Goal: Information Seeking & Learning: Check status

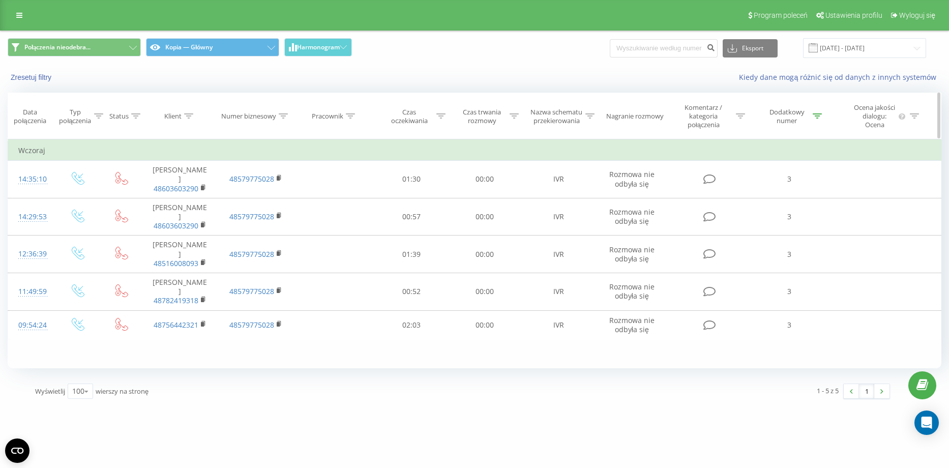
click at [821, 115] on icon at bounding box center [816, 115] width 9 height 5
click at [766, 214] on button "Anuluj" at bounding box center [765, 213] width 43 height 13
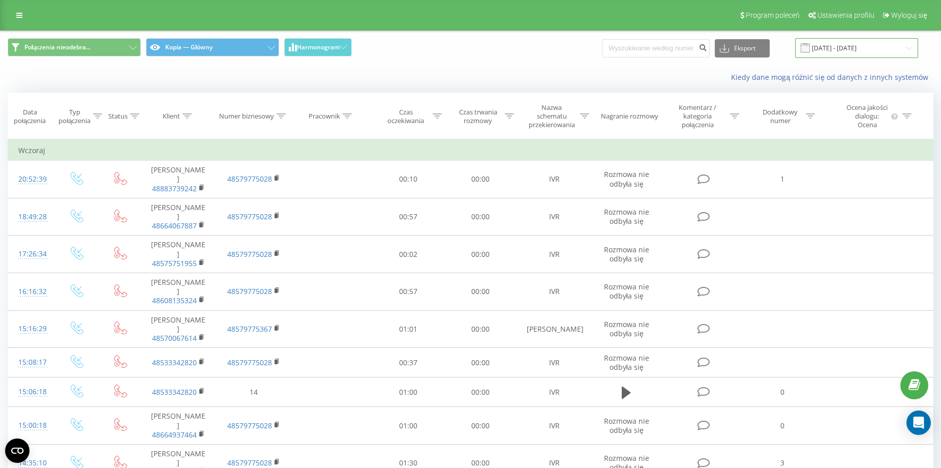
click at [852, 55] on input "19.08.2025 - 19.08.2025" at bounding box center [856, 48] width 123 height 20
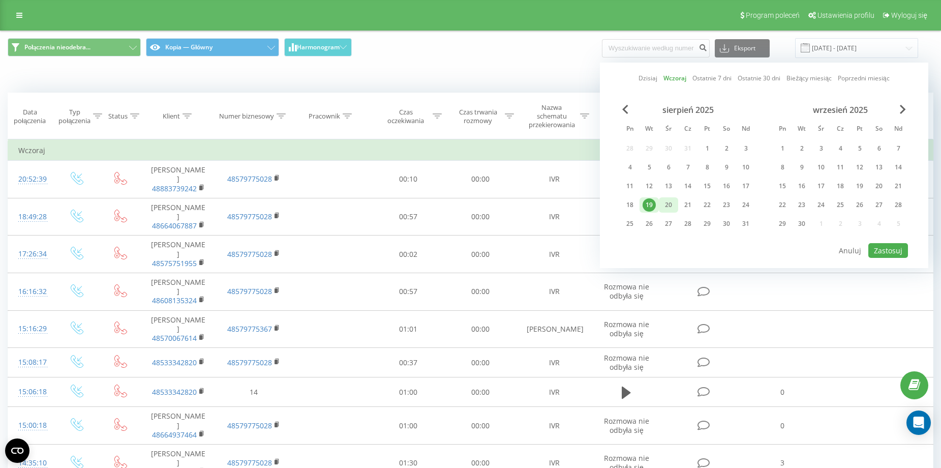
click at [667, 208] on div "20" at bounding box center [668, 204] width 13 height 13
click at [883, 248] on button "Zastosuj" at bounding box center [888, 250] width 40 height 15
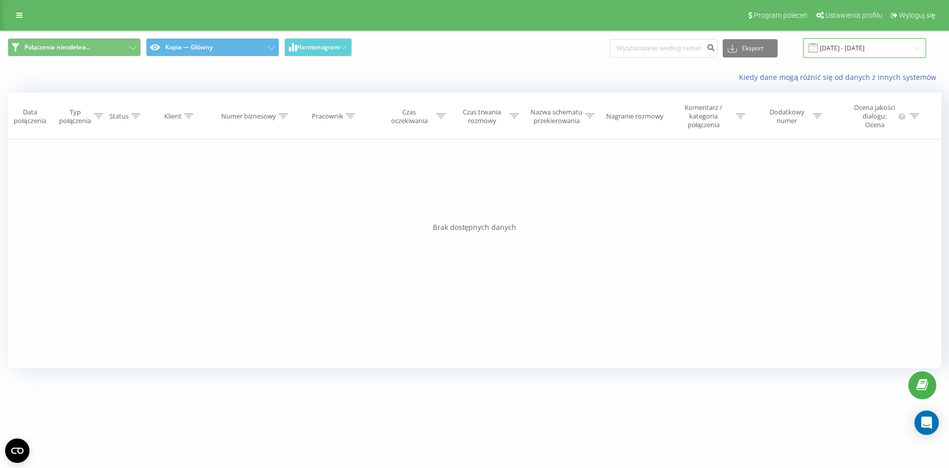
click at [864, 51] on input "[DATE] - [DATE]" at bounding box center [864, 48] width 123 height 20
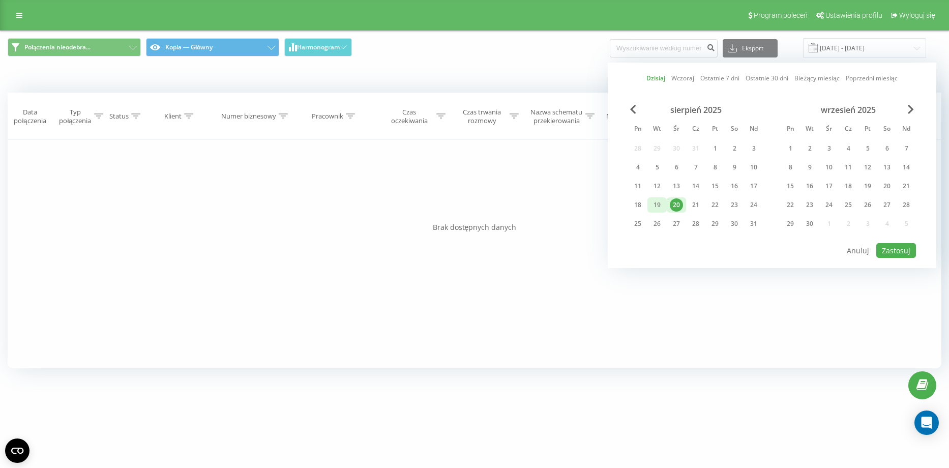
click at [657, 200] on div "19" at bounding box center [656, 204] width 13 height 13
click at [896, 242] on div at bounding box center [772, 242] width 288 height 1
click at [895, 249] on button "Zastosuj" at bounding box center [896, 250] width 40 height 15
type input "[DATE] - [DATE]"
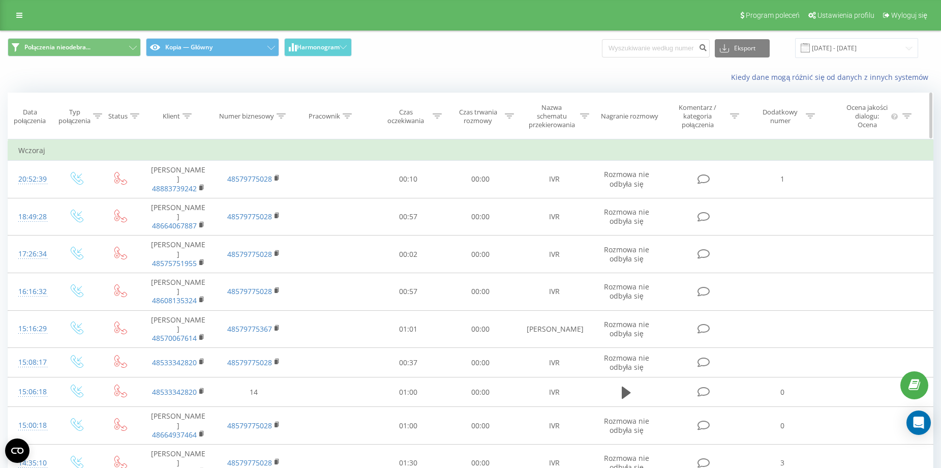
click at [435, 117] on icon at bounding box center [437, 115] width 9 height 5
click at [395, 200] on input "text" at bounding box center [407, 194] width 89 height 18
click at [394, 201] on input "text" at bounding box center [407, 194] width 89 height 18
type input "30"
click at [429, 211] on span "OK" at bounding box center [429, 213] width 28 height 16
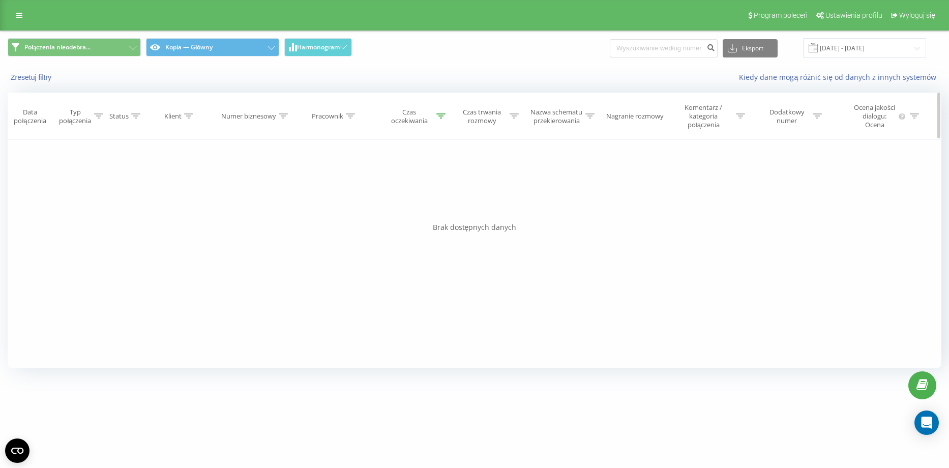
click at [441, 116] on icon at bounding box center [440, 115] width 9 height 5
click at [385, 216] on button "Anuluj" at bounding box center [388, 213] width 43 height 13
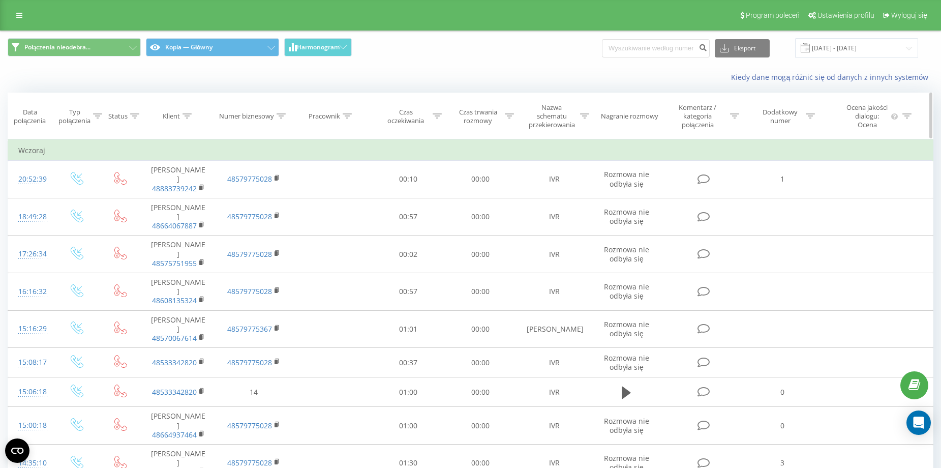
click at [434, 120] on div at bounding box center [437, 116] width 9 height 9
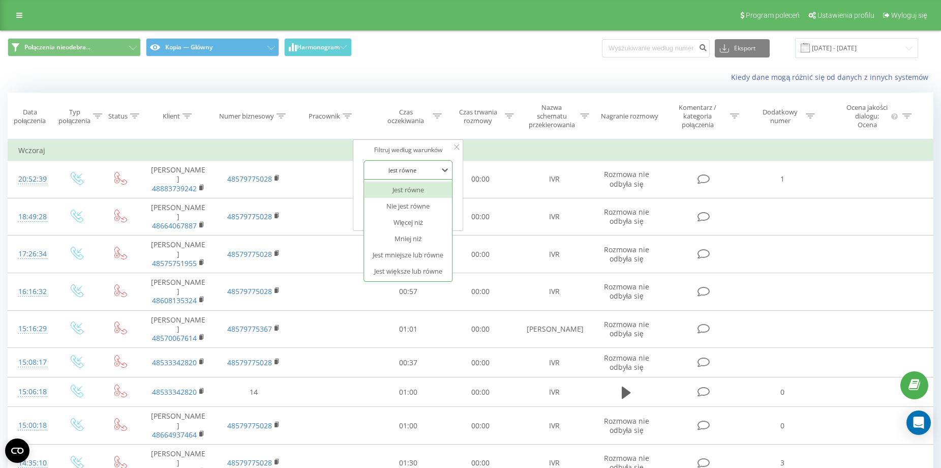
click at [419, 174] on div at bounding box center [403, 170] width 72 height 10
click at [419, 218] on div "Więcej niż" at bounding box center [408, 222] width 88 height 16
click at [419, 178] on div "Więcej niż" at bounding box center [407, 169] width 89 height 19
click at [353, 185] on div "Filtruj według warunków option Więcej niż, selected. 6 results available. Use U…" at bounding box center [408, 185] width 111 height 92
click at [379, 193] on input "30" at bounding box center [407, 194] width 89 height 18
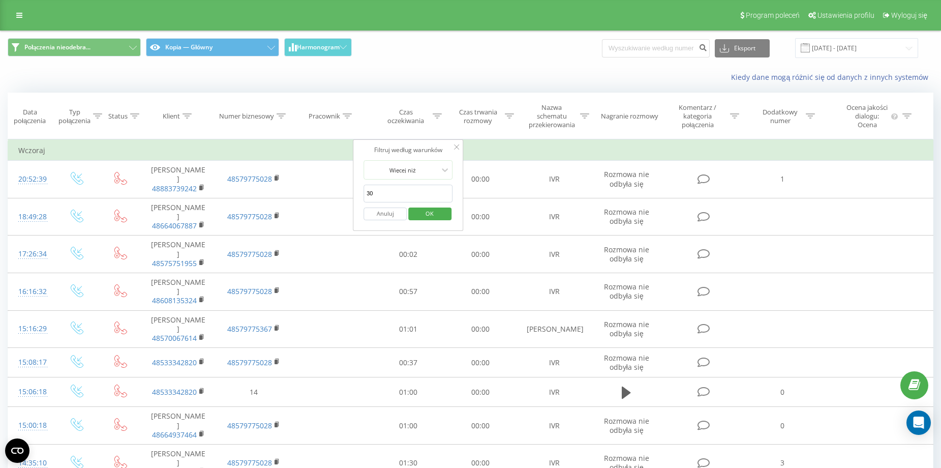
type input "30"
click at [447, 218] on button "OK" at bounding box center [429, 213] width 43 height 13
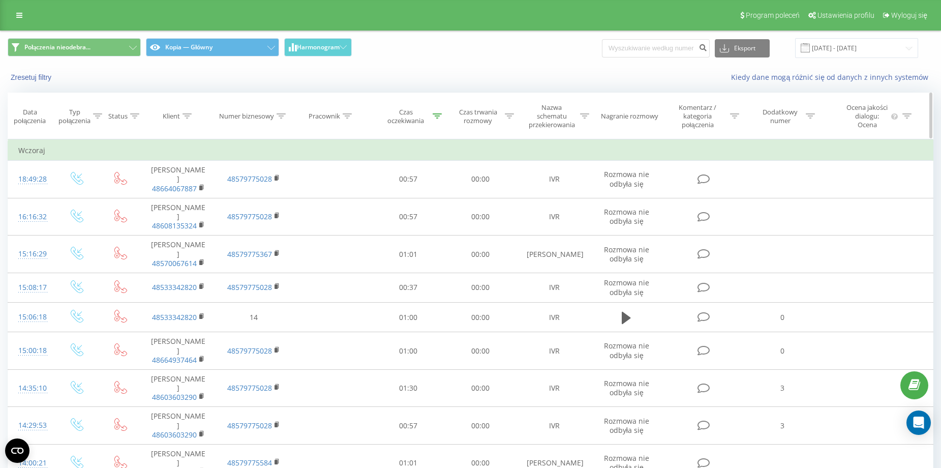
click at [806, 118] on icon at bounding box center [810, 115] width 9 height 5
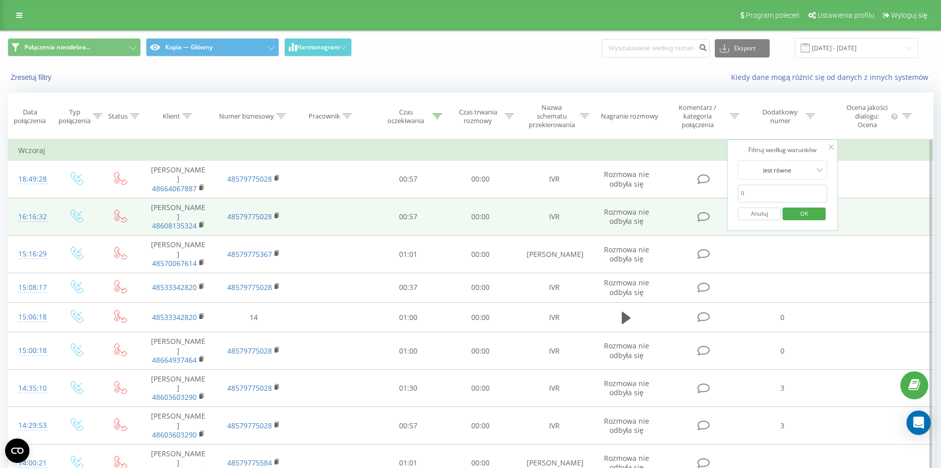
drag, startPoint x: 765, startPoint y: 194, endPoint x: 697, endPoint y: 199, distance: 68.3
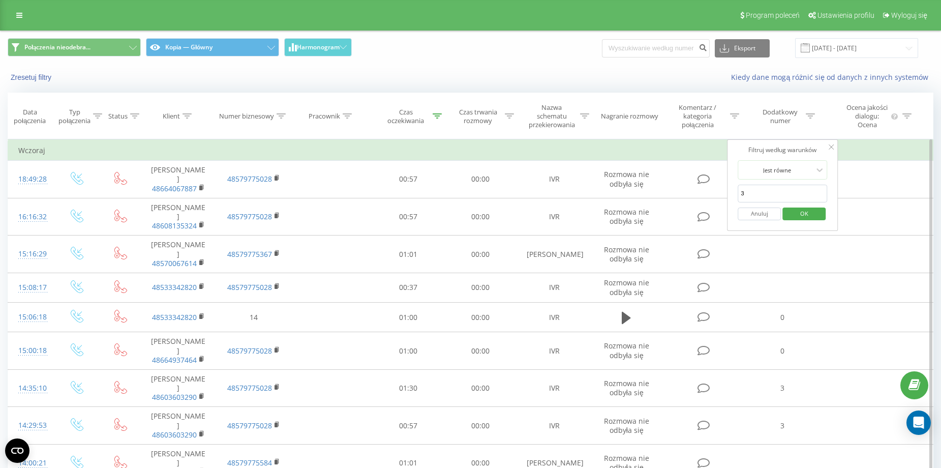
type input "3"
click at [794, 209] on span "OK" at bounding box center [804, 213] width 28 height 16
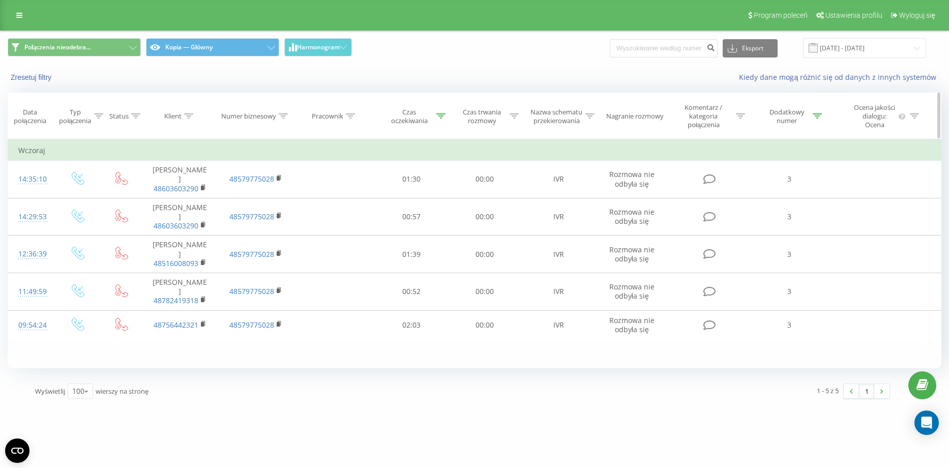
click at [819, 116] on icon at bounding box center [816, 115] width 9 height 5
click at [846, 54] on input "[DATE] - [DATE]" at bounding box center [864, 48] width 123 height 20
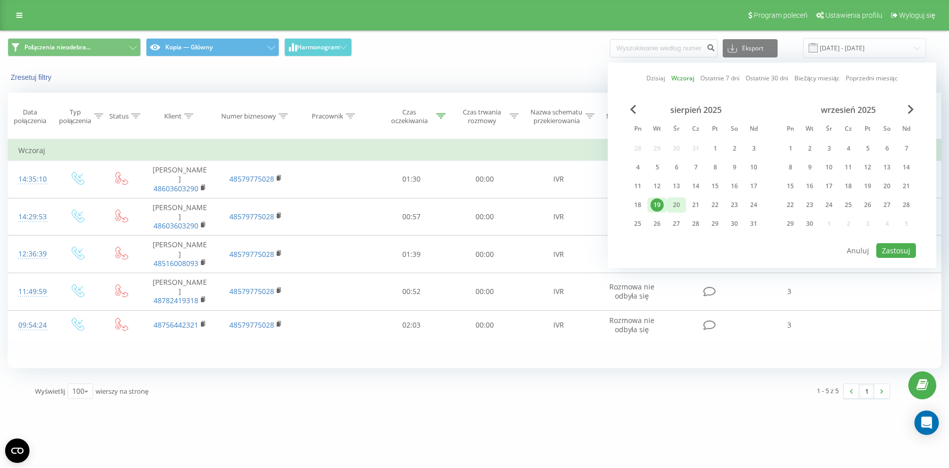
click at [674, 205] on div "20" at bounding box center [676, 204] width 13 height 13
click at [893, 244] on button "Zastosuj" at bounding box center [896, 250] width 40 height 15
type input "[DATE] - [DATE]"
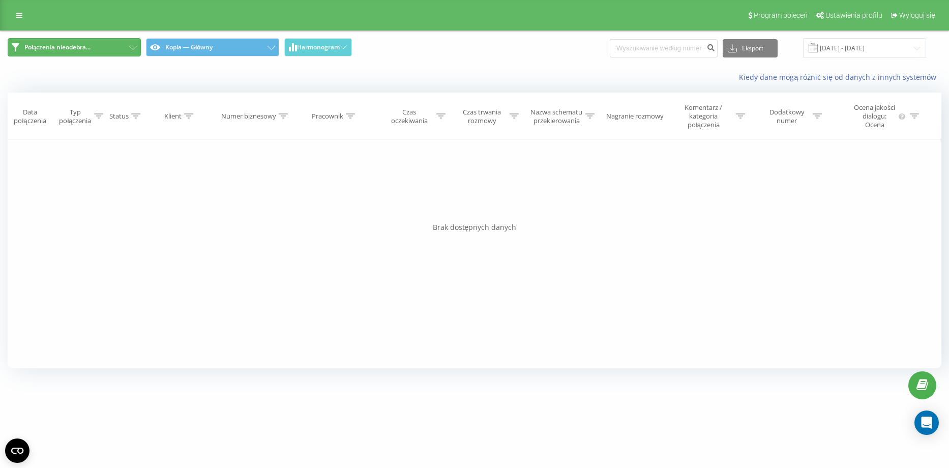
click at [116, 47] on button "Połączenia nieodebra..." at bounding box center [74, 47] width 133 height 18
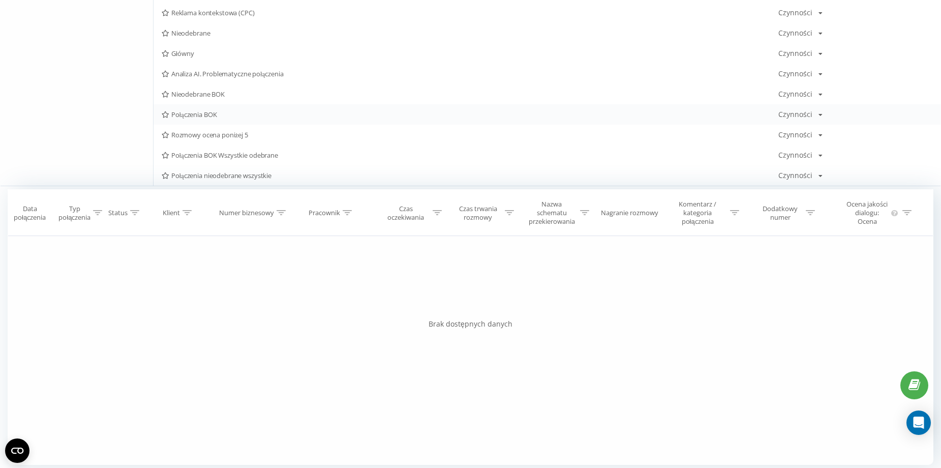
scroll to position [220, 0]
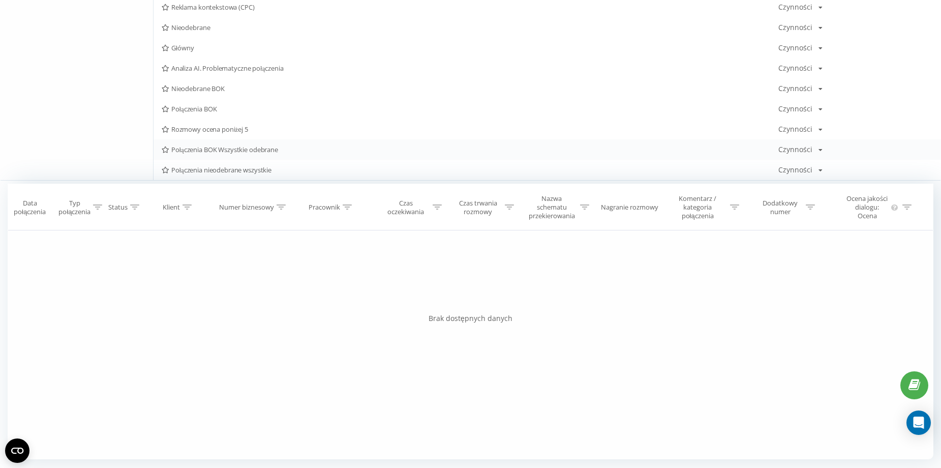
click at [258, 153] on span "Połączenia BOK Wszystkie odebrane" at bounding box center [470, 149] width 617 height 7
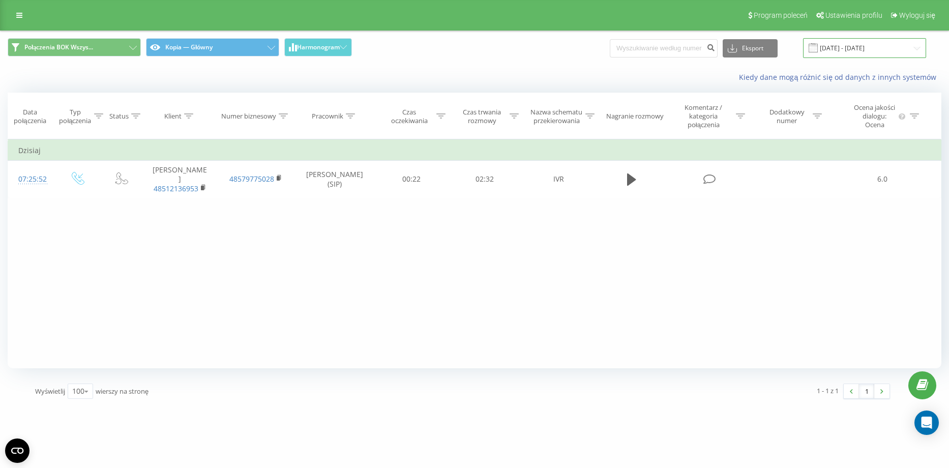
click at [854, 53] on input "[DATE] - [DATE]" at bounding box center [864, 48] width 123 height 20
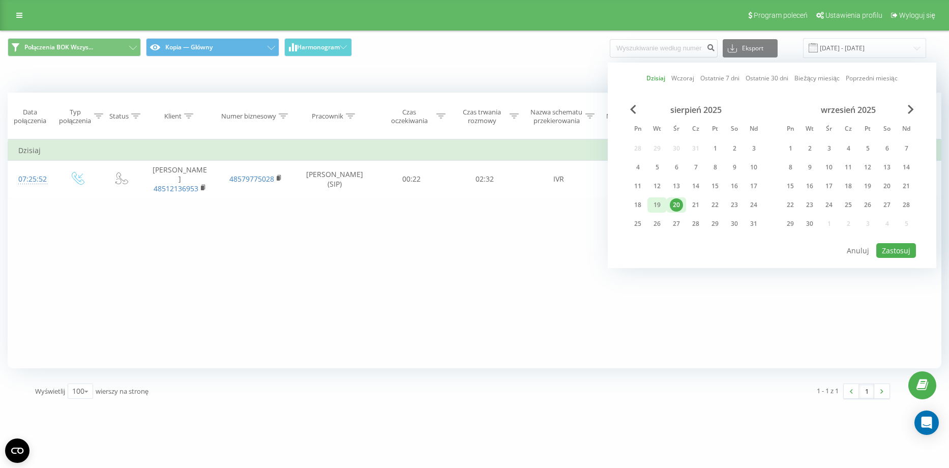
click at [656, 205] on div "19" at bounding box center [656, 204] width 13 height 13
click at [884, 254] on button "Zastosuj" at bounding box center [896, 250] width 40 height 15
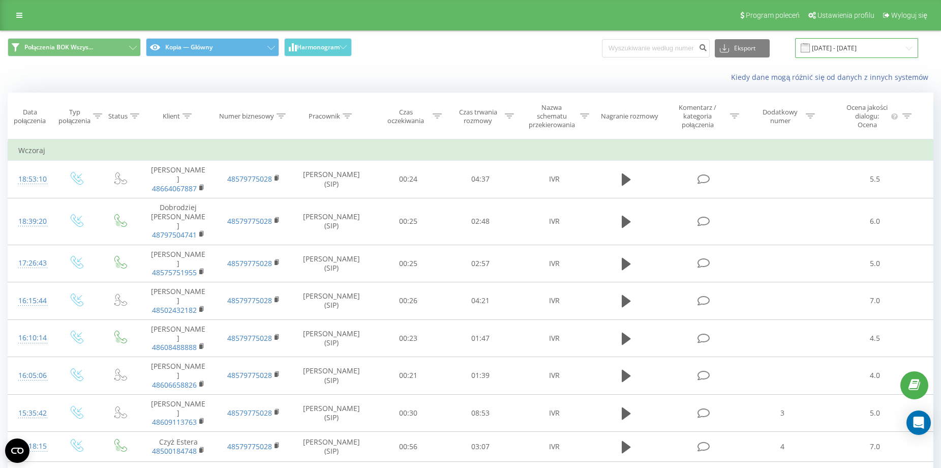
click at [852, 47] on input "[DATE] - [DATE]" at bounding box center [856, 48] width 123 height 20
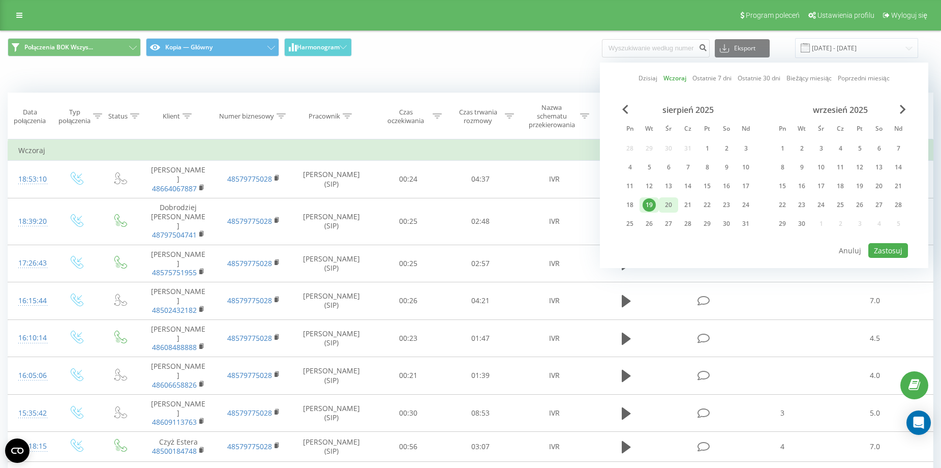
click at [672, 198] on div "20" at bounding box center [668, 204] width 19 height 15
click at [883, 248] on button "Zastosuj" at bounding box center [888, 250] width 40 height 15
type input "[DATE] - [DATE]"
